Goal: Transaction & Acquisition: Purchase product/service

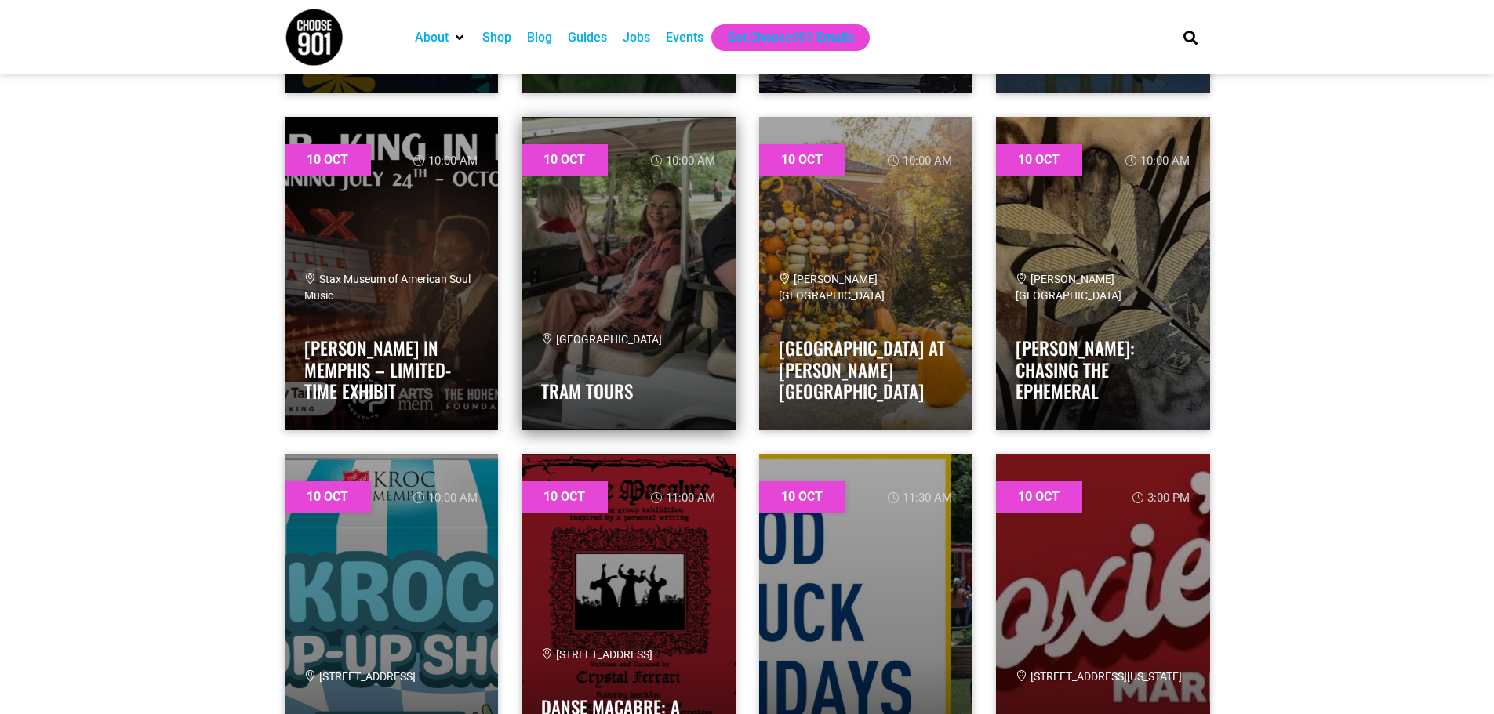
scroll to position [1019, 0]
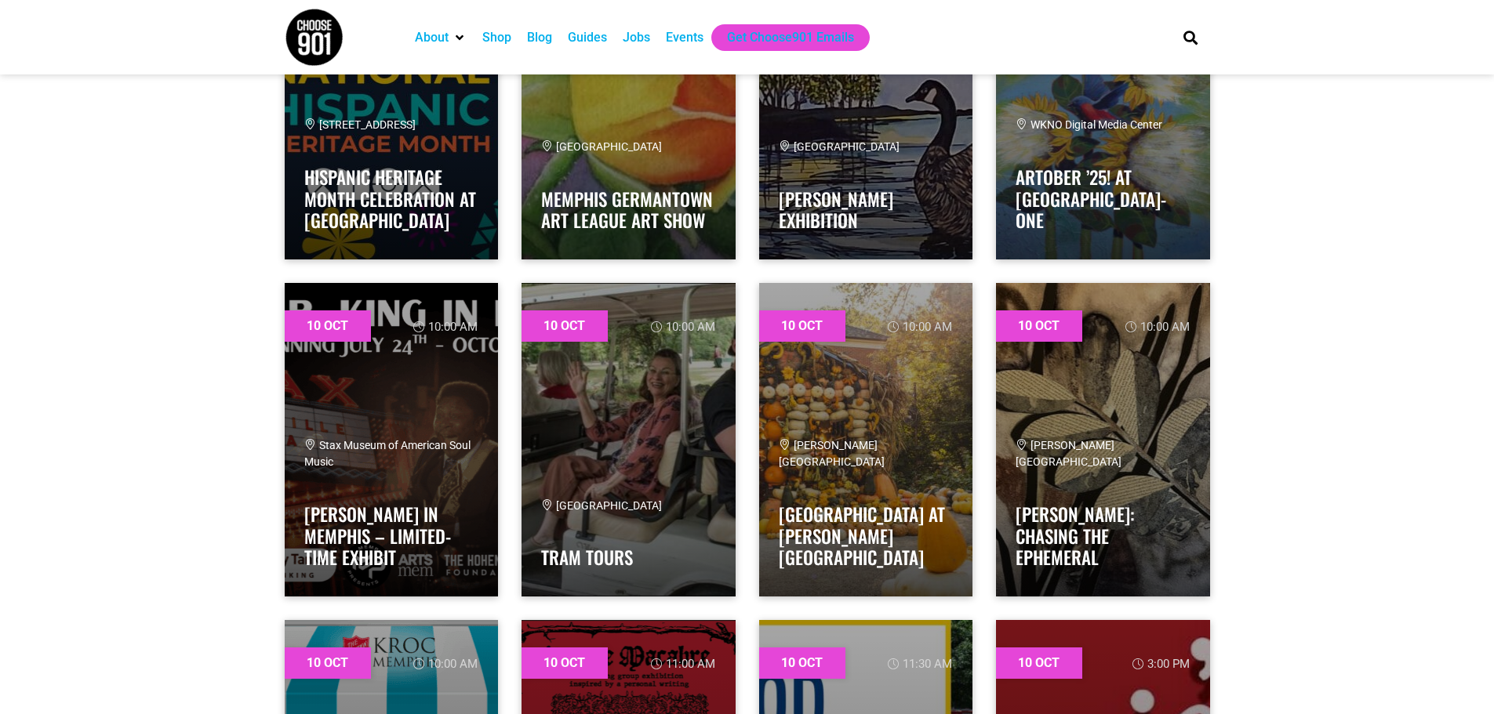
drag, startPoint x: 880, startPoint y: 538, endPoint x: 176, endPoint y: 386, distance: 719.7
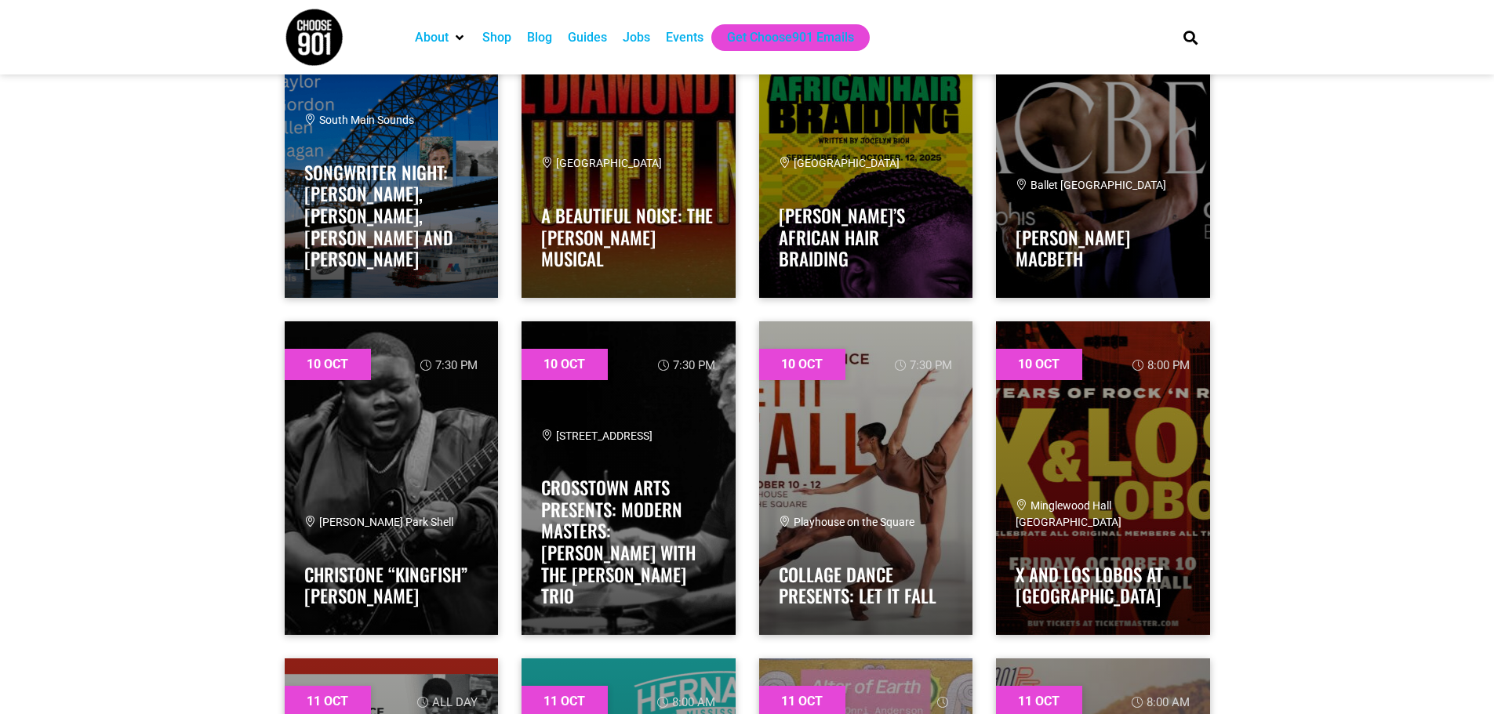
scroll to position [2353, 0]
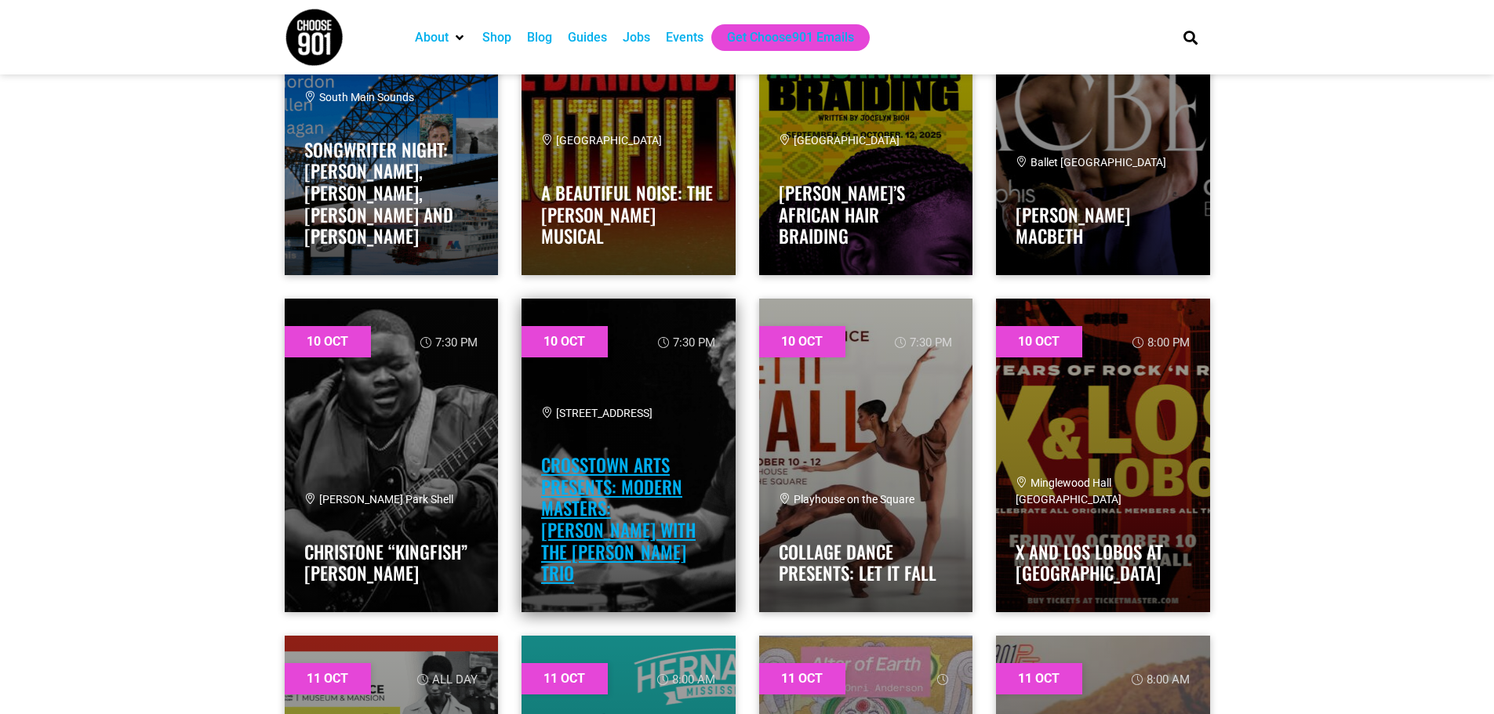
click at [576, 535] on link "Crosstown Arts Presents: Modern Masters: Danny Gottlieb with the Ted Ludwig Trio" at bounding box center [618, 519] width 154 height 135
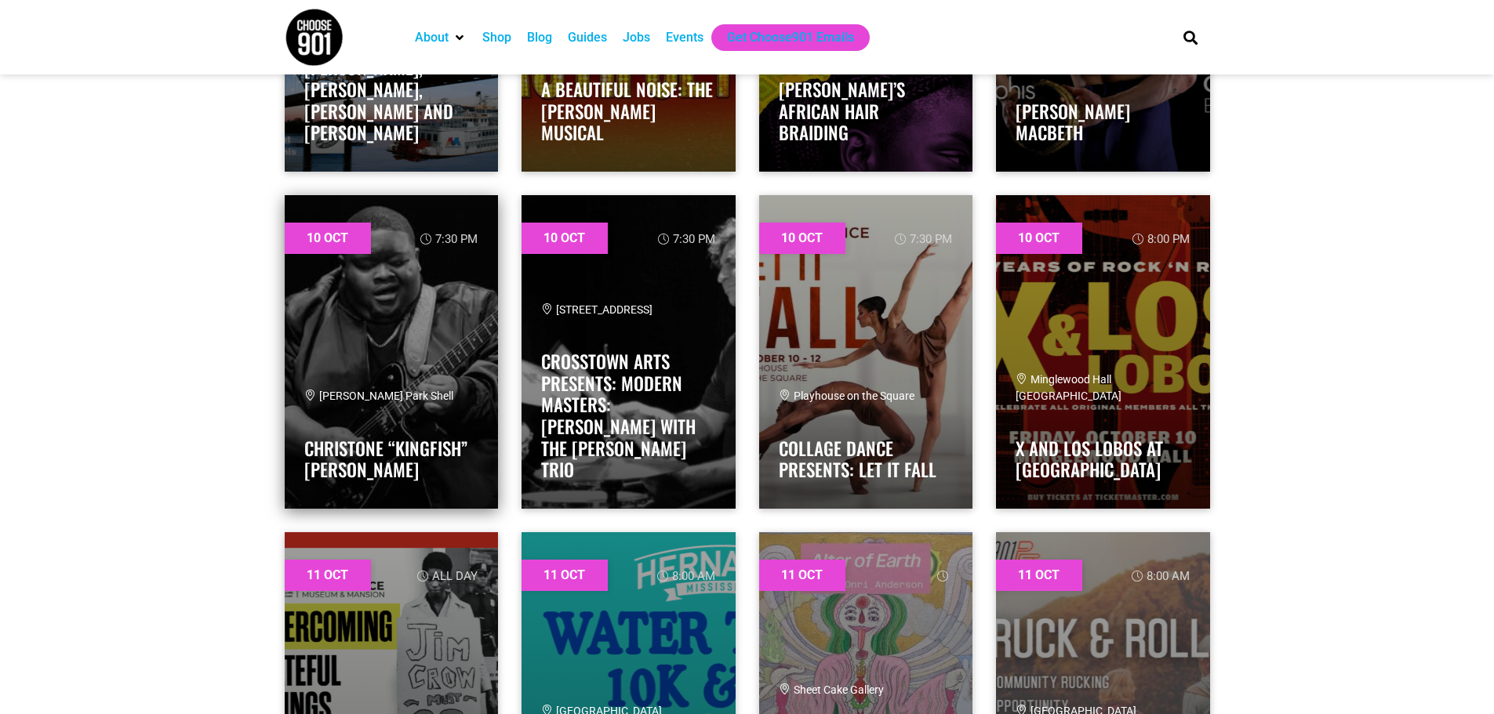
scroll to position [2431, 0]
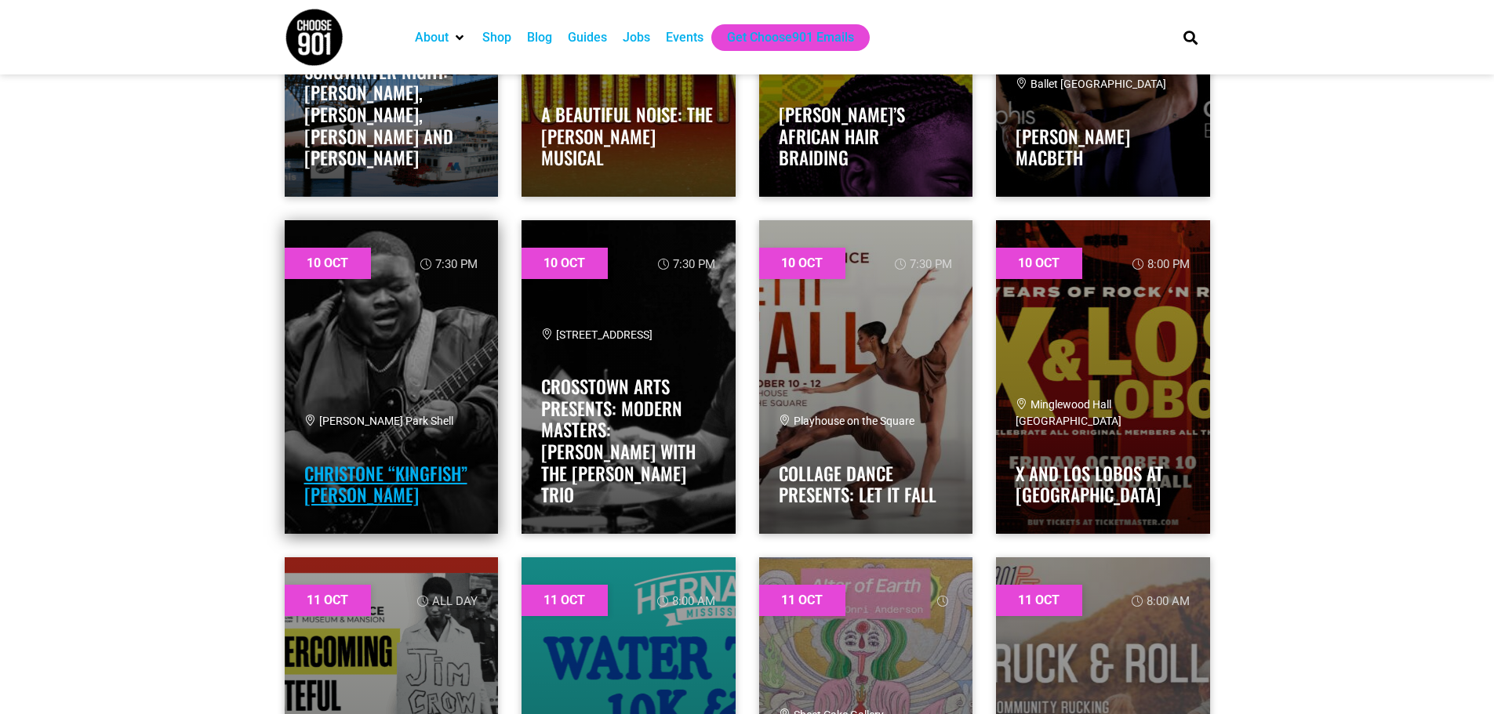
click at [380, 474] on link "Christone “Kingfish” [PERSON_NAME]" at bounding box center [385, 484] width 163 height 49
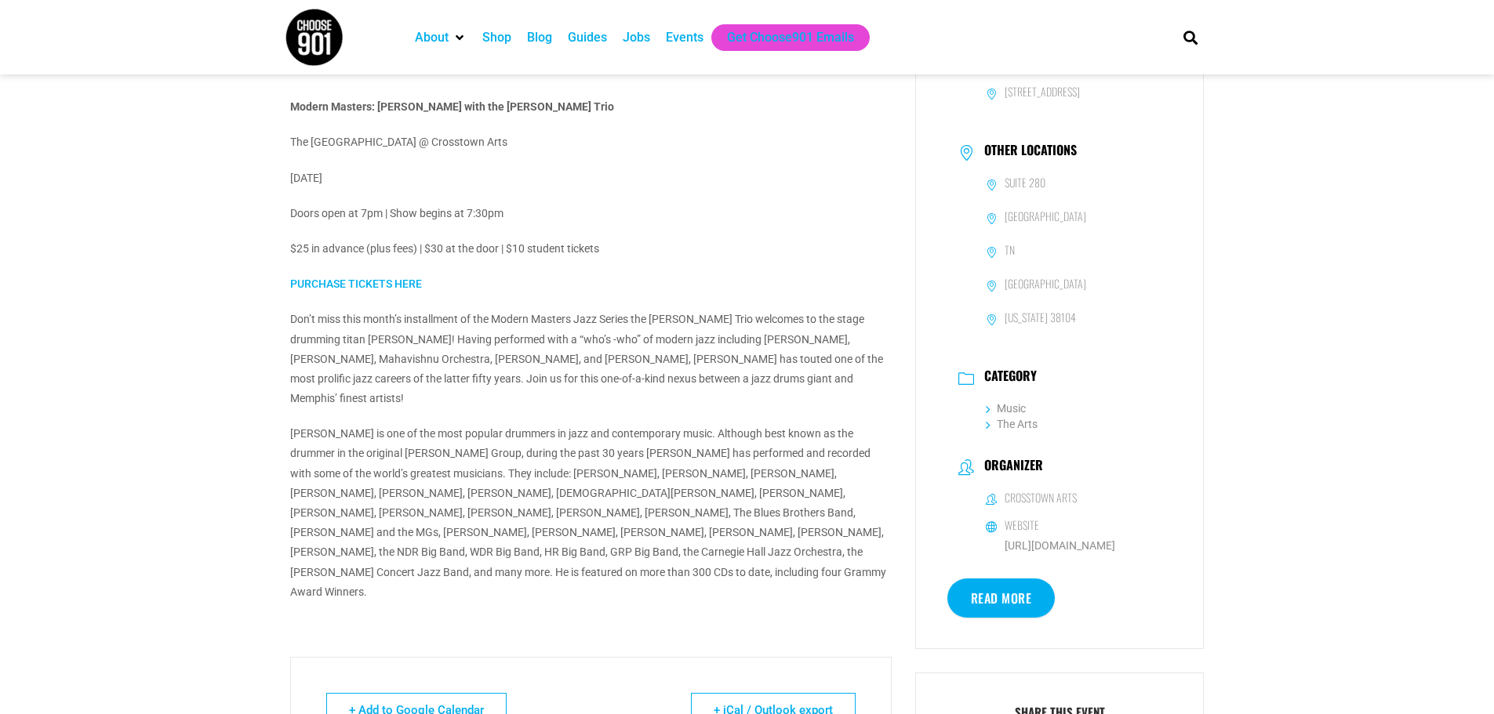
scroll to position [392, 0]
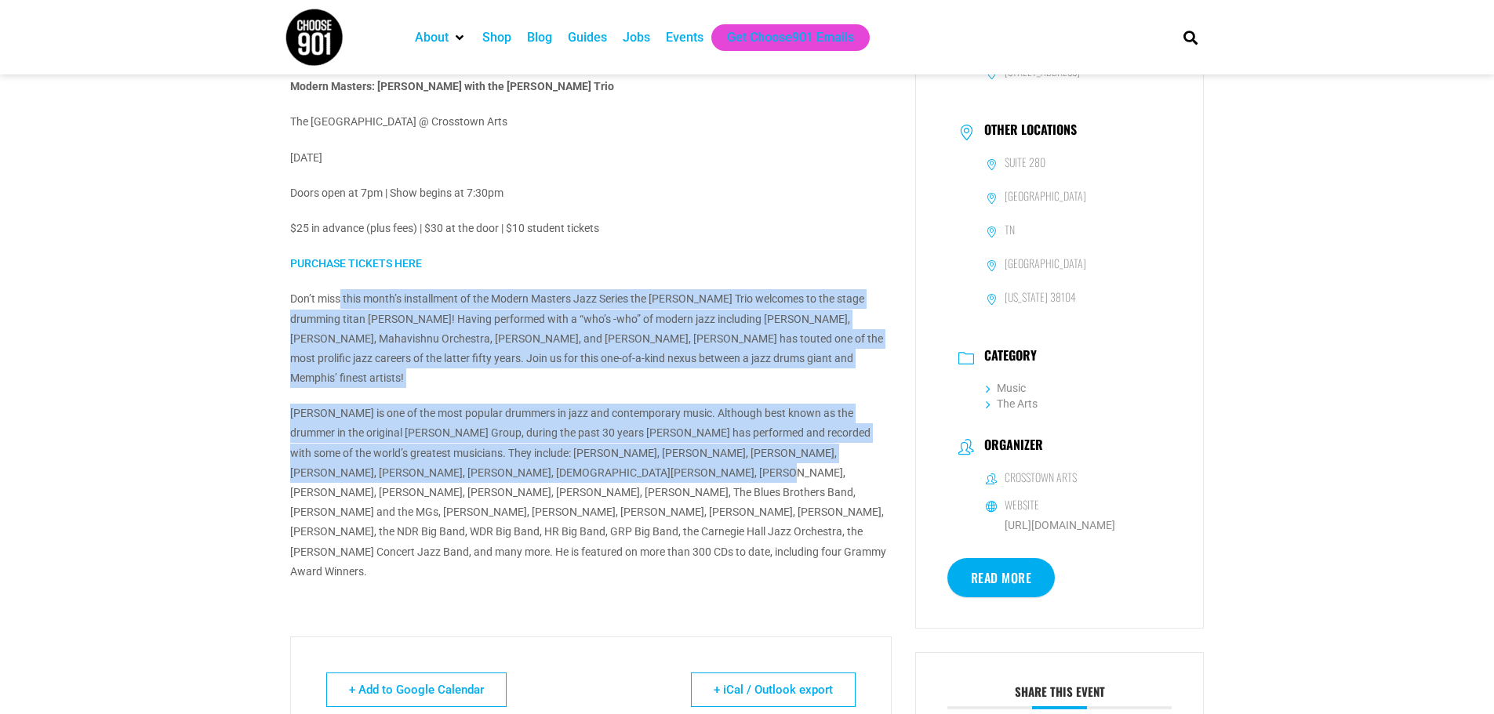
drag, startPoint x: 339, startPoint y: 306, endPoint x: 539, endPoint y: 451, distance: 247.1
click at [539, 451] on div "Modern Masters: Danny Gottlieb with the Ted Ludwig Trio The Green Room @ Crosst…" at bounding box center [590, 329] width 601 height 505
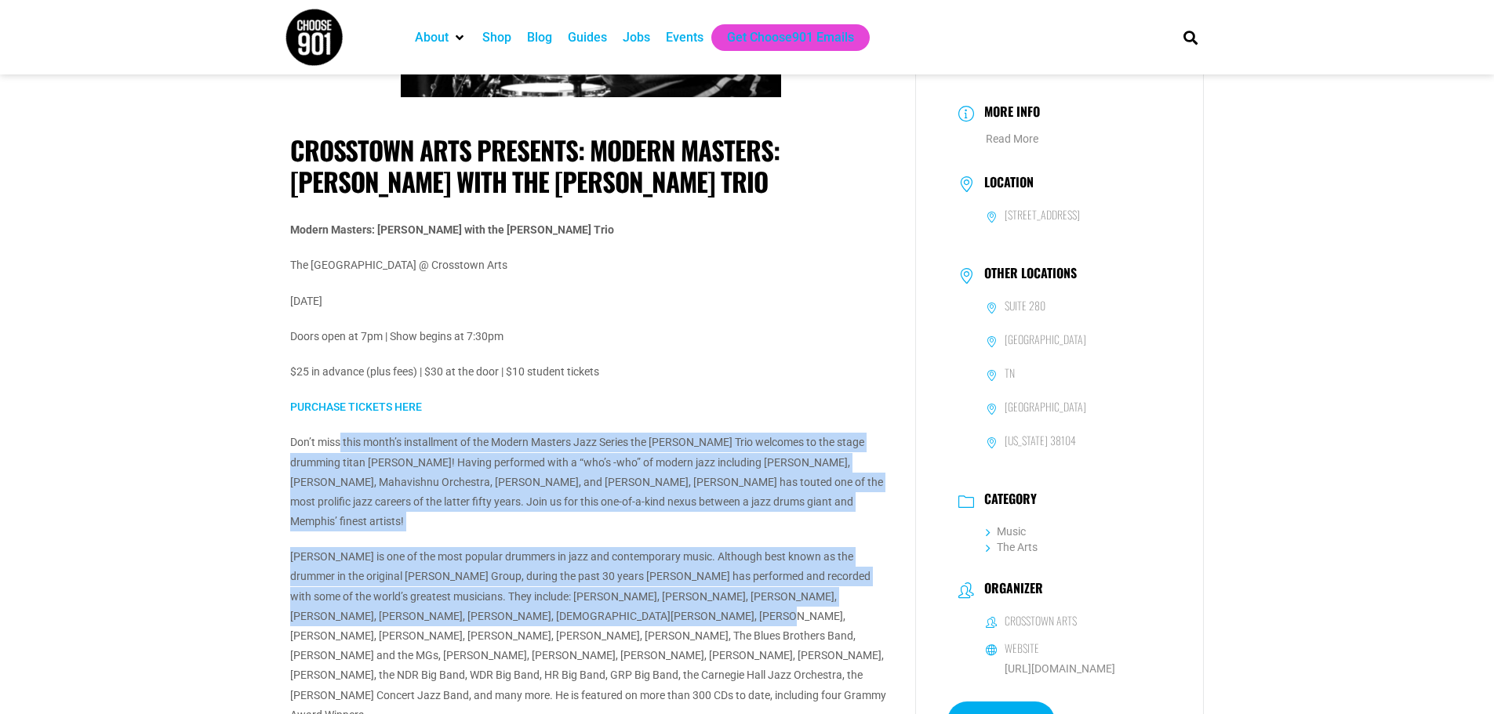
scroll to position [235, 0]
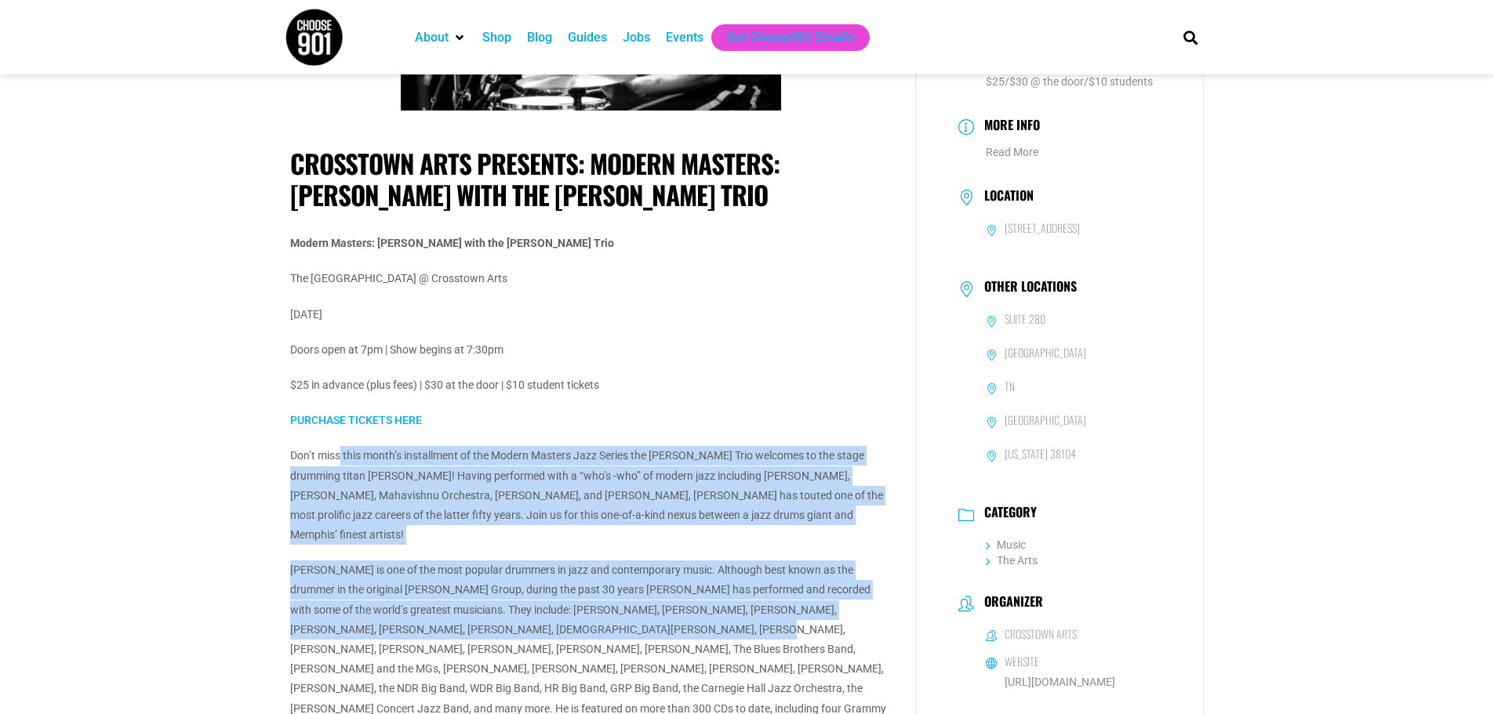
click at [368, 420] on link "PURCHASE TICKETS HERE" at bounding box center [356, 420] width 132 height 13
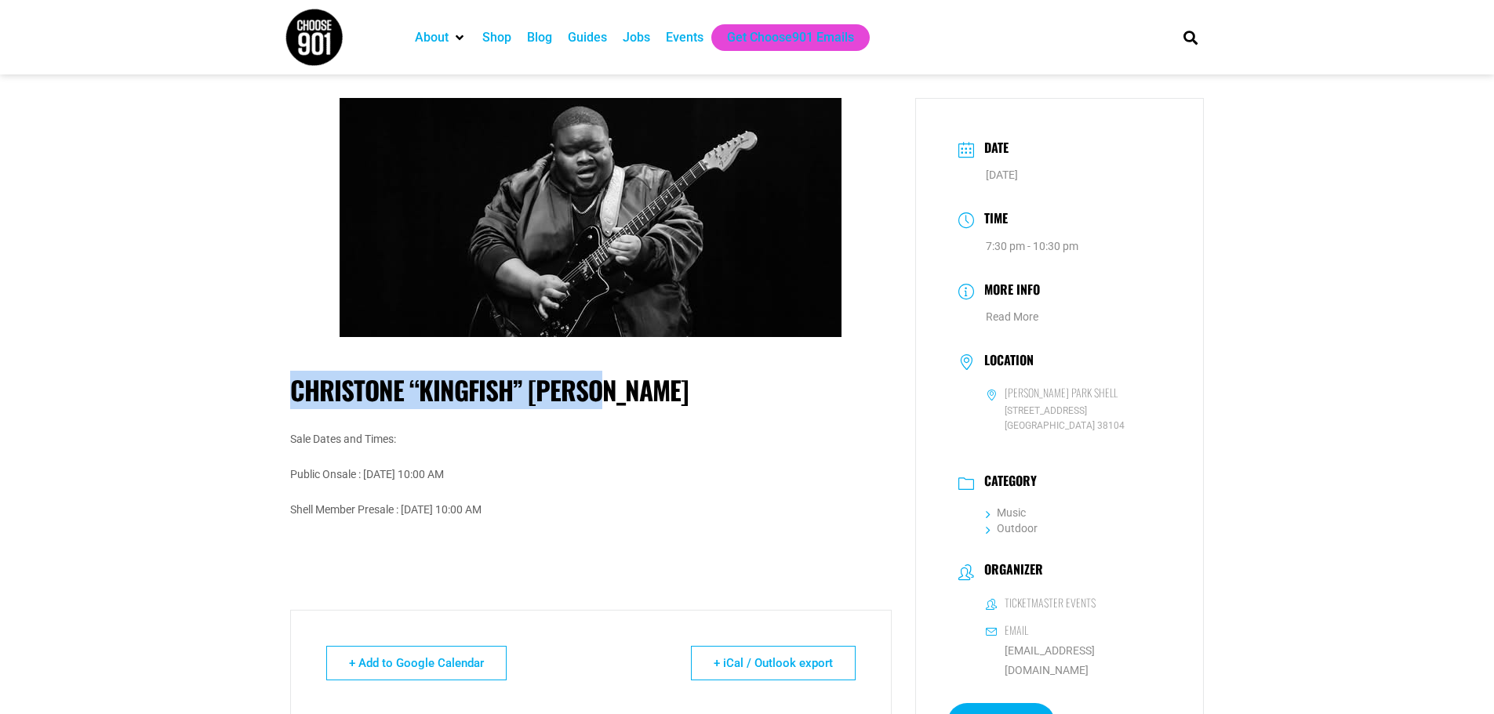
drag, startPoint x: 618, startPoint y: 389, endPoint x: 274, endPoint y: 372, distance: 344.7
copy h1 "Christone “Kingfish” [PERSON_NAME]"
